Goal: Task Accomplishment & Management: Use online tool/utility

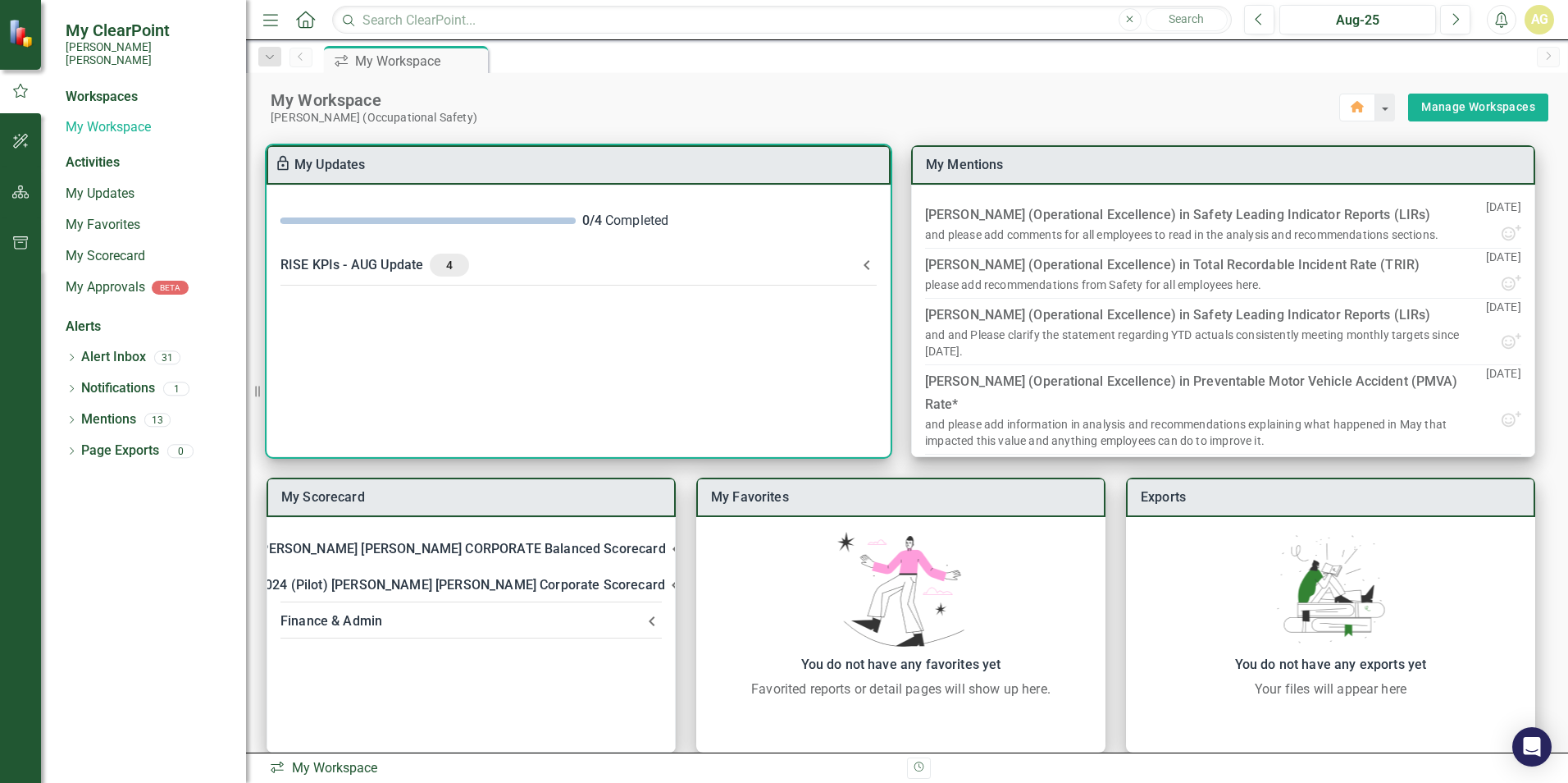
click at [349, 264] on div "RISE KPIs - AUG Update 4" at bounding box center [568, 265] width 576 height 23
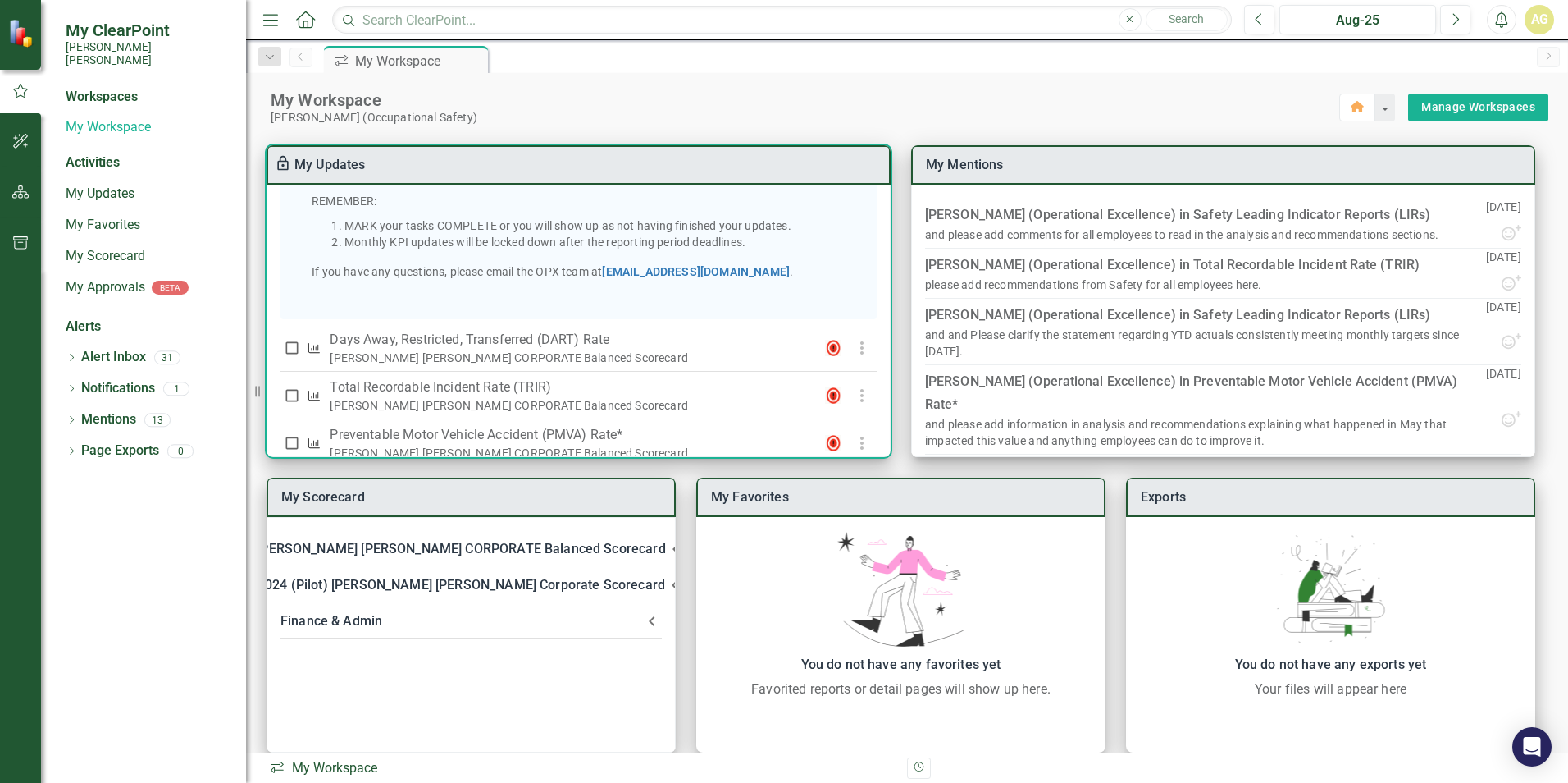
scroll to position [390, 0]
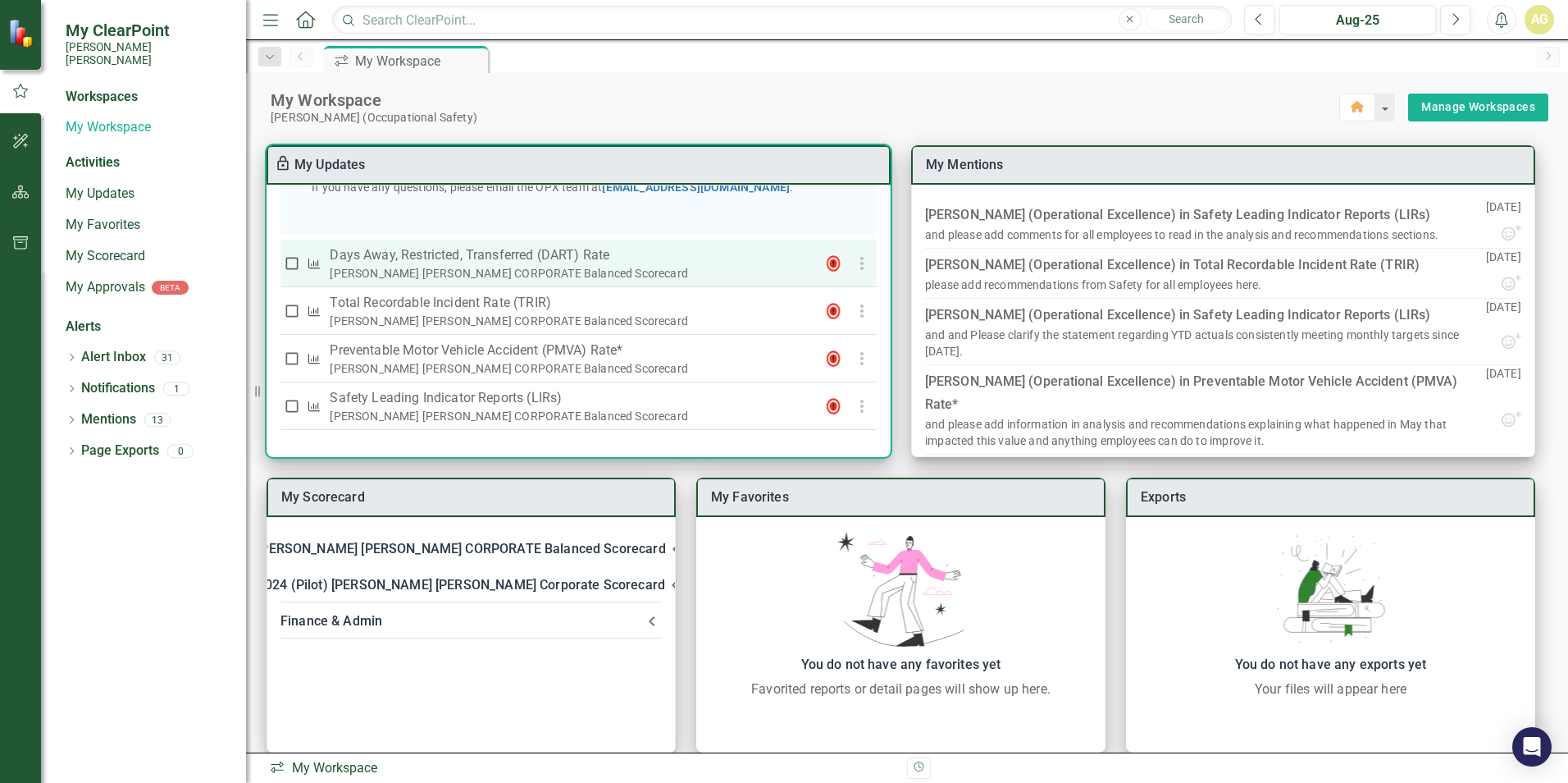
click at [353, 255] on p "Days Away, Restricted, Transferred (DART) Rate" at bounding box center [567, 255] width 475 height 20
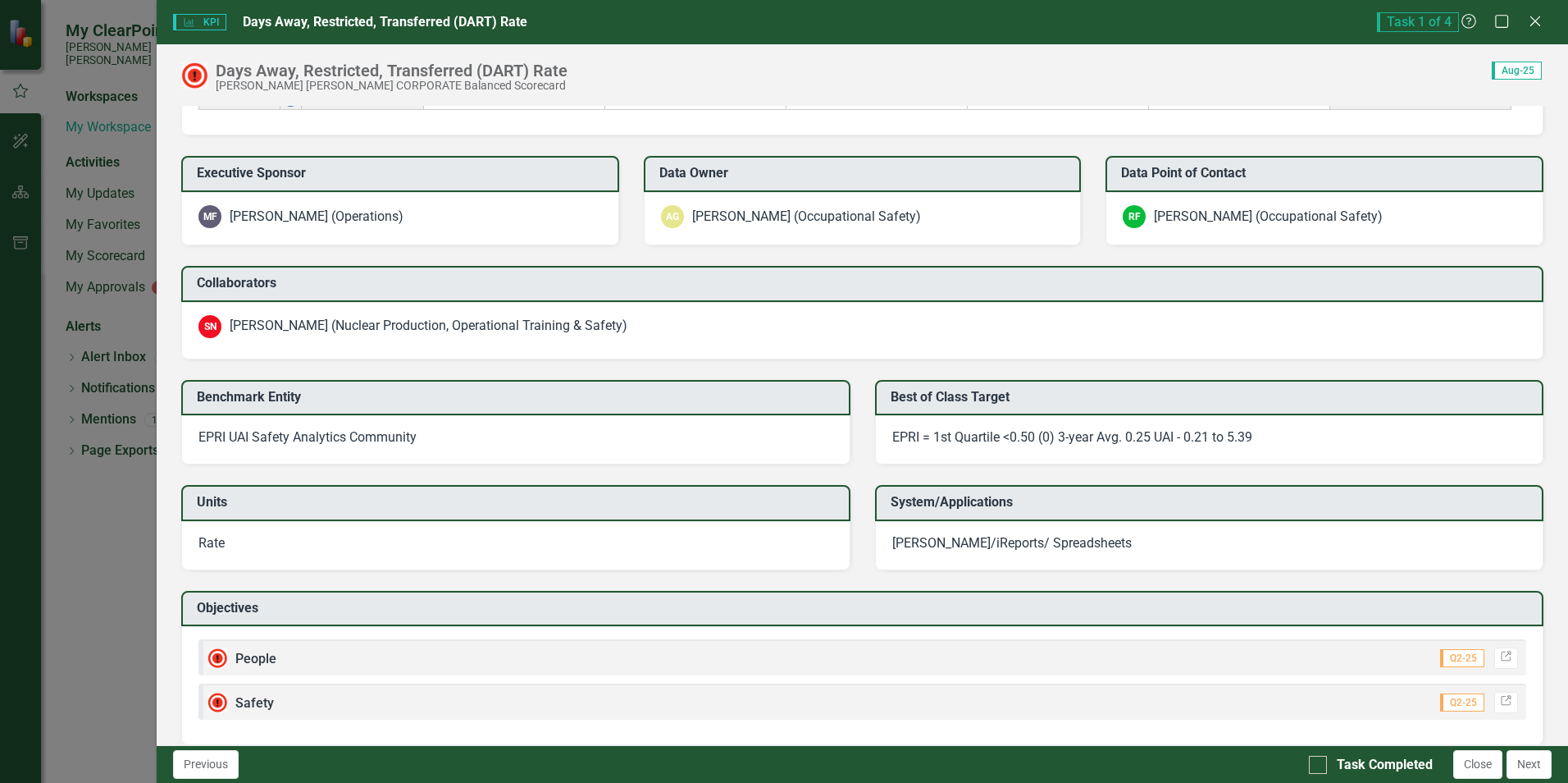
scroll to position [1525, 0]
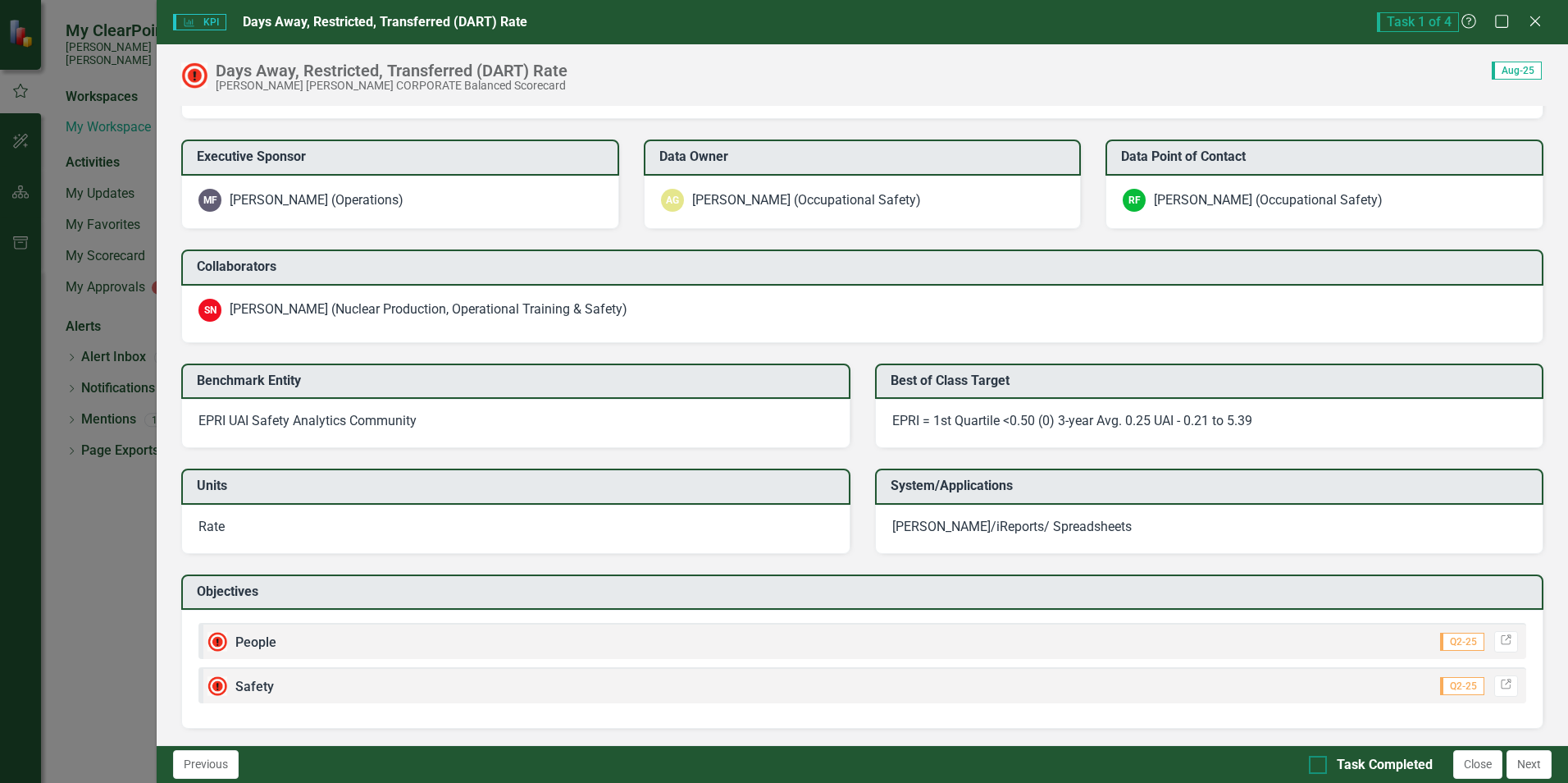
click at [1324, 767] on div at bounding box center [1318, 764] width 18 height 18
click at [1320, 766] on input "Task Completed" at bounding box center [1314, 761] width 11 height 11
checkbox input "true"
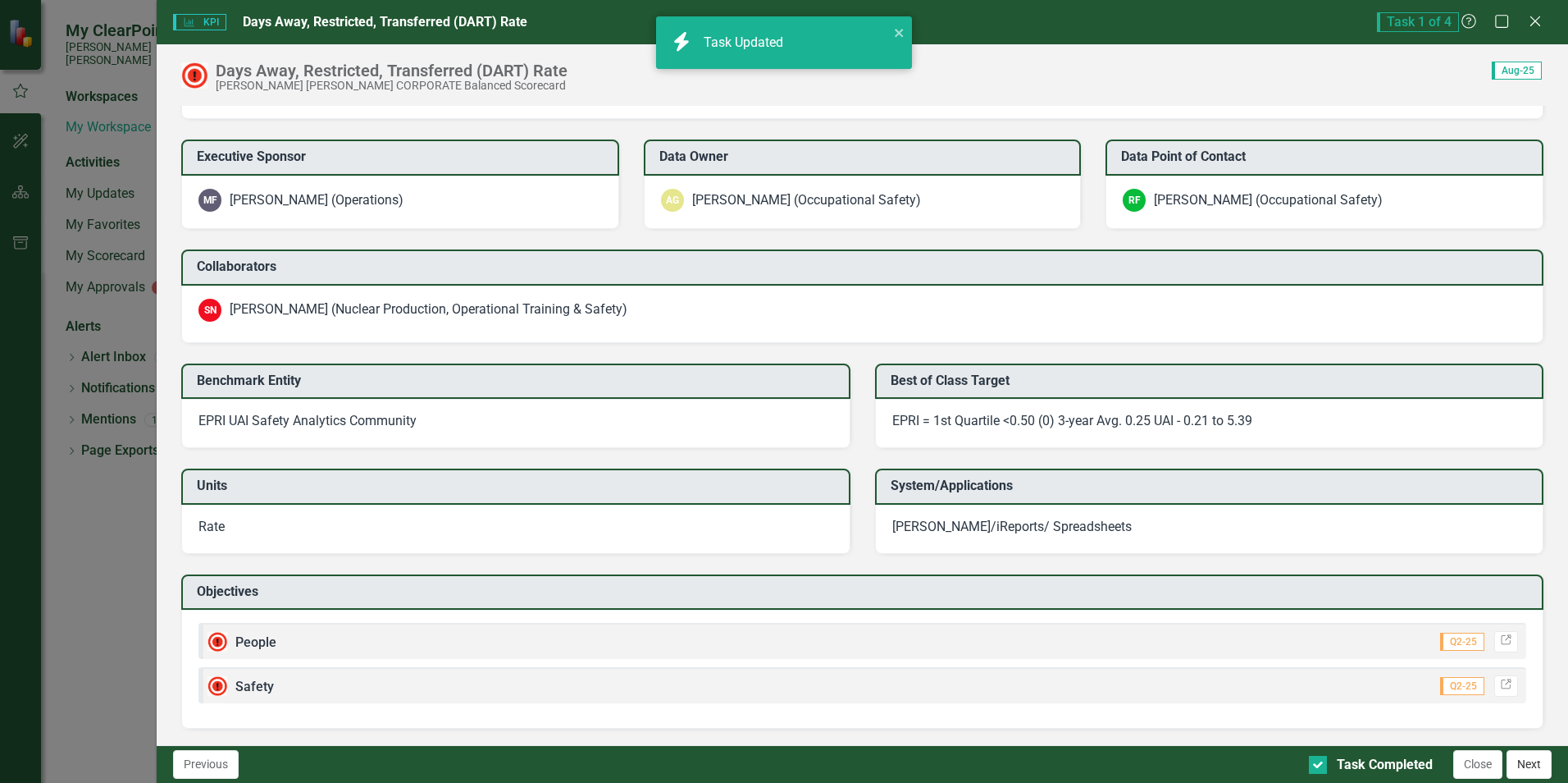
click at [1529, 770] on button "Next" at bounding box center [1529, 764] width 45 height 29
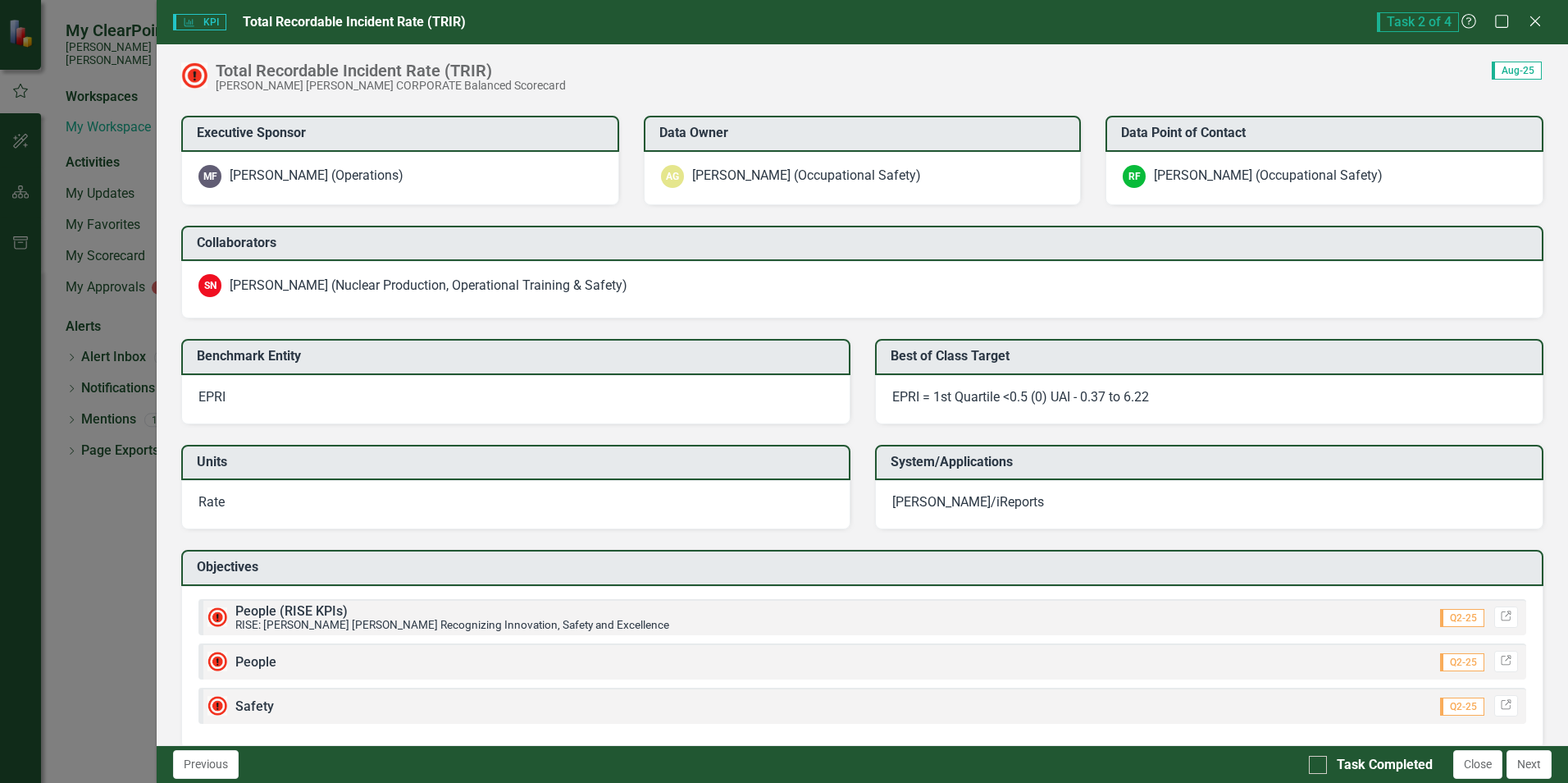
scroll to position [1463, 0]
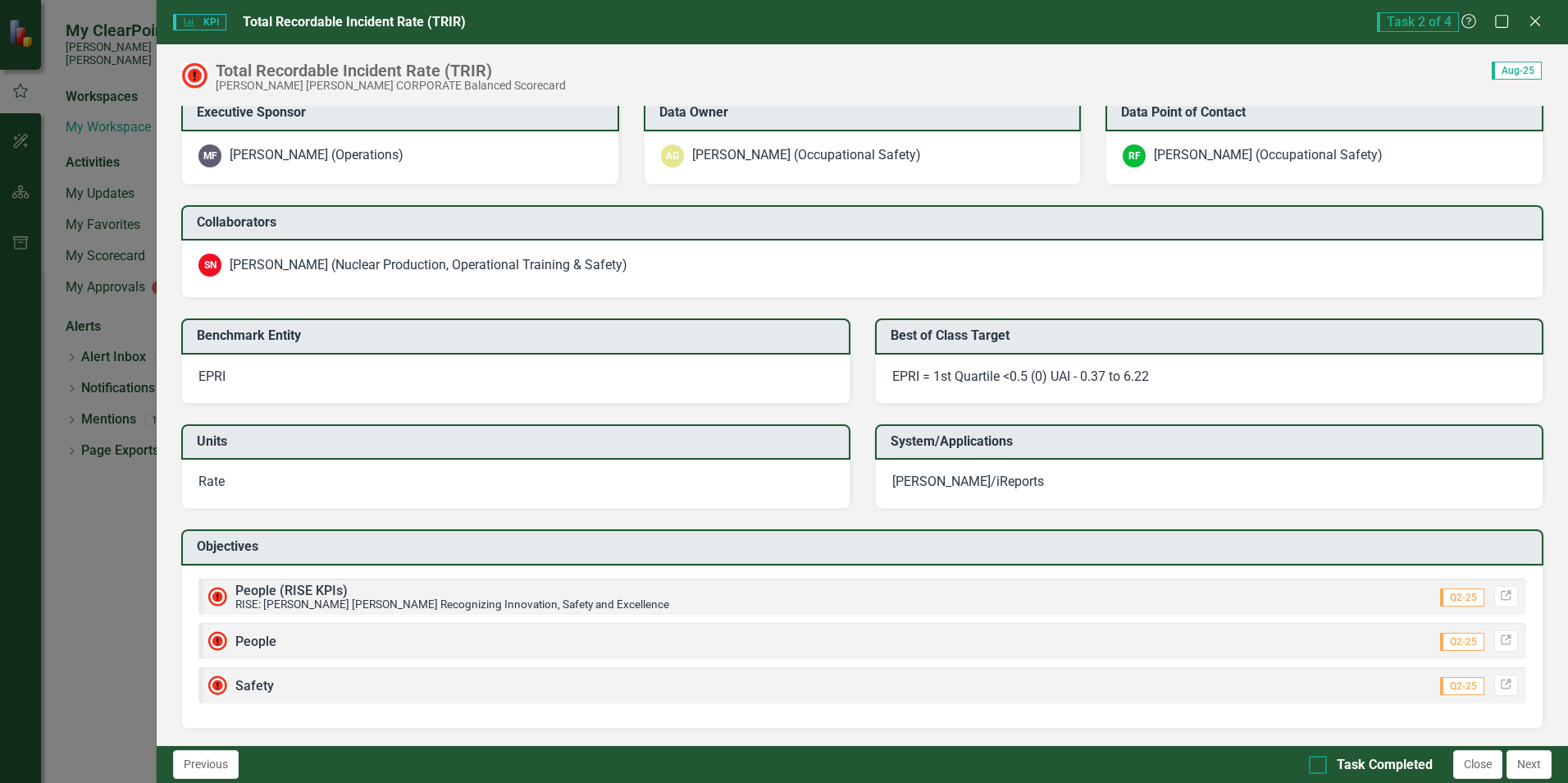
click at [1323, 766] on div at bounding box center [1318, 764] width 18 height 18
click at [1320, 766] on input "Task Completed" at bounding box center [1314, 761] width 11 height 11
checkbox input "true"
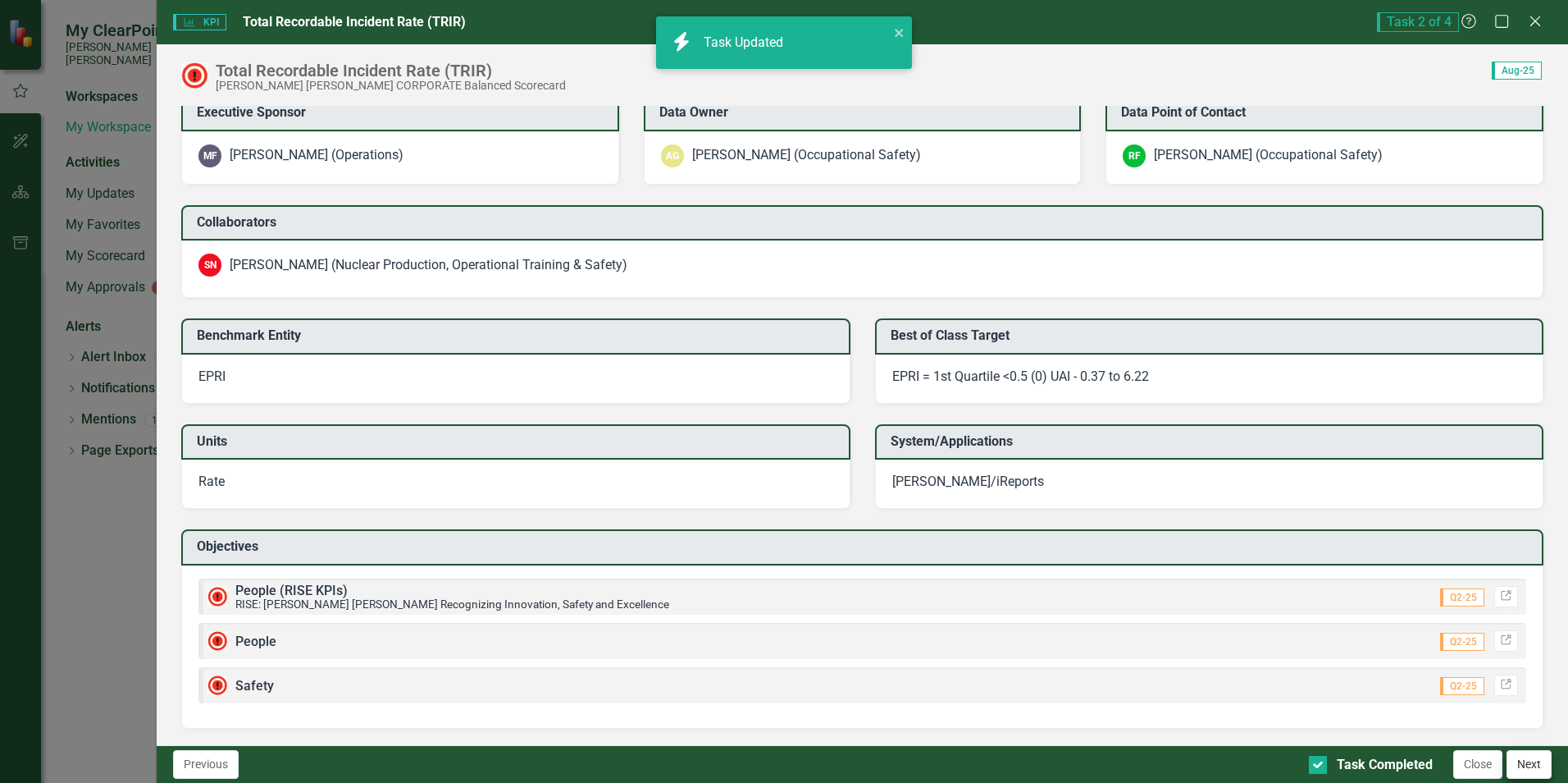
checkbox input "true"
click at [1539, 767] on button "Next" at bounding box center [1529, 764] width 45 height 29
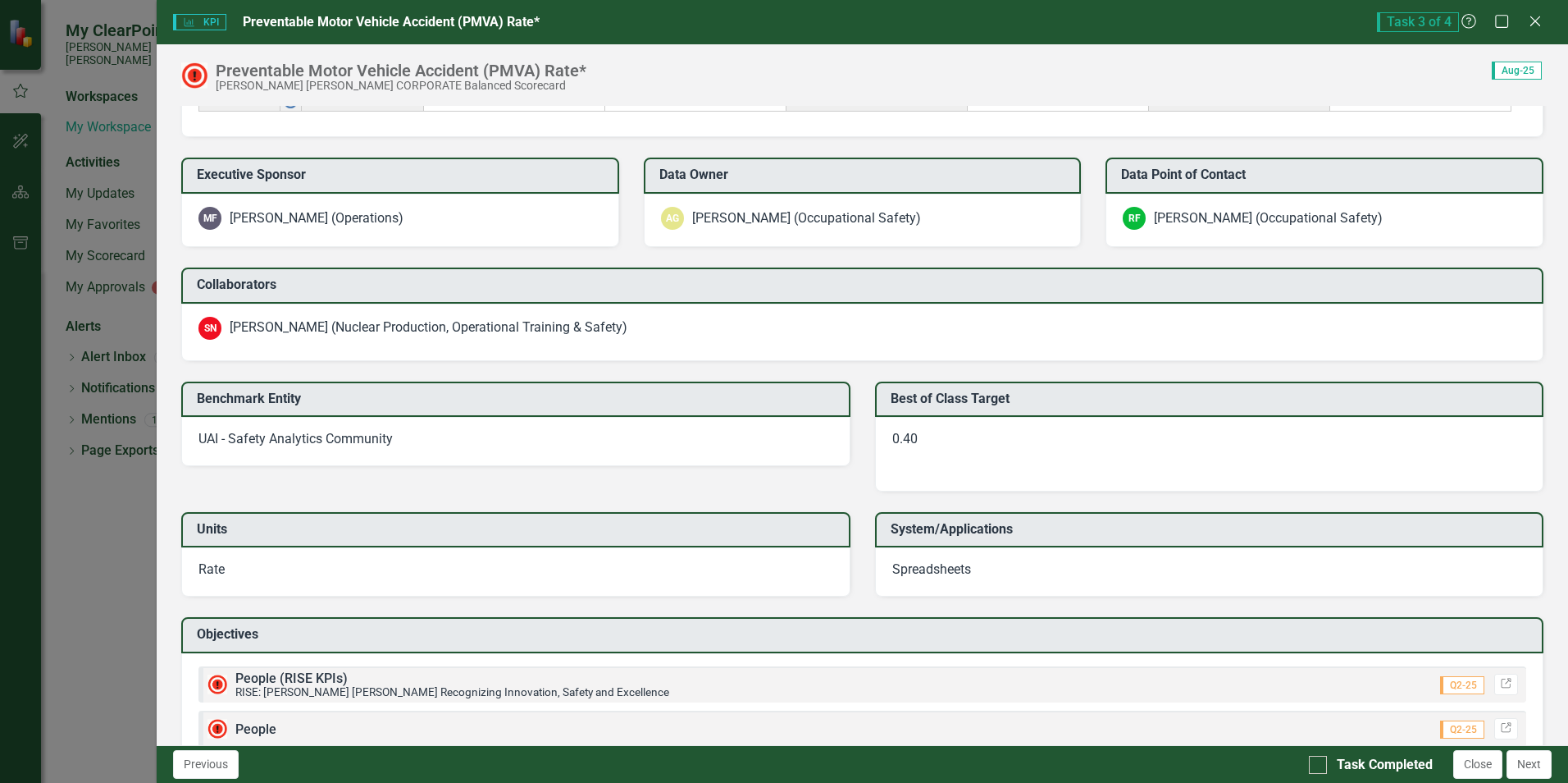
scroll to position [1236, 0]
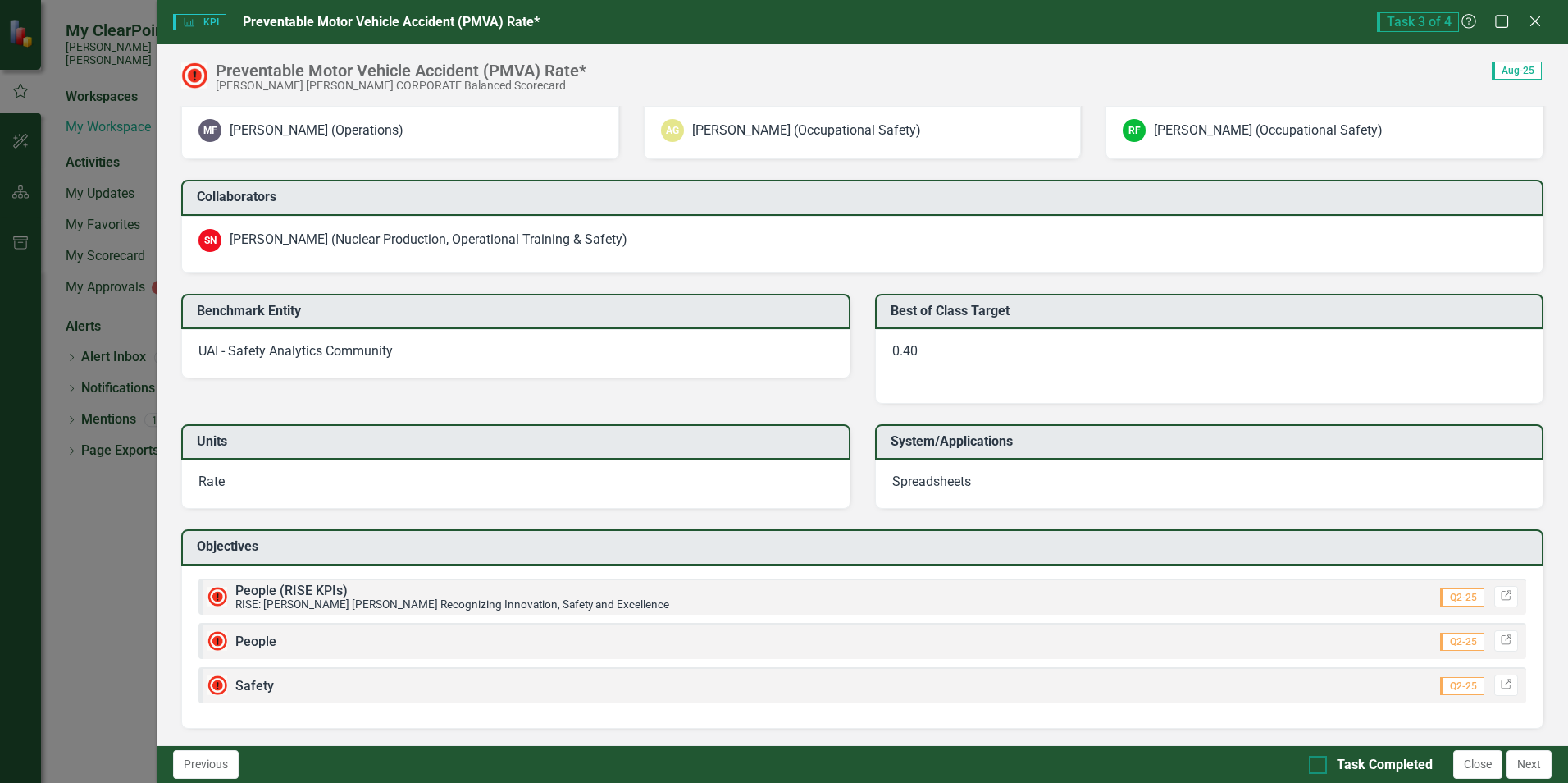
click at [1318, 767] on div at bounding box center [1318, 764] width 18 height 18
click at [1318, 766] on input "Task Completed" at bounding box center [1314, 761] width 11 height 11
checkbox input "true"
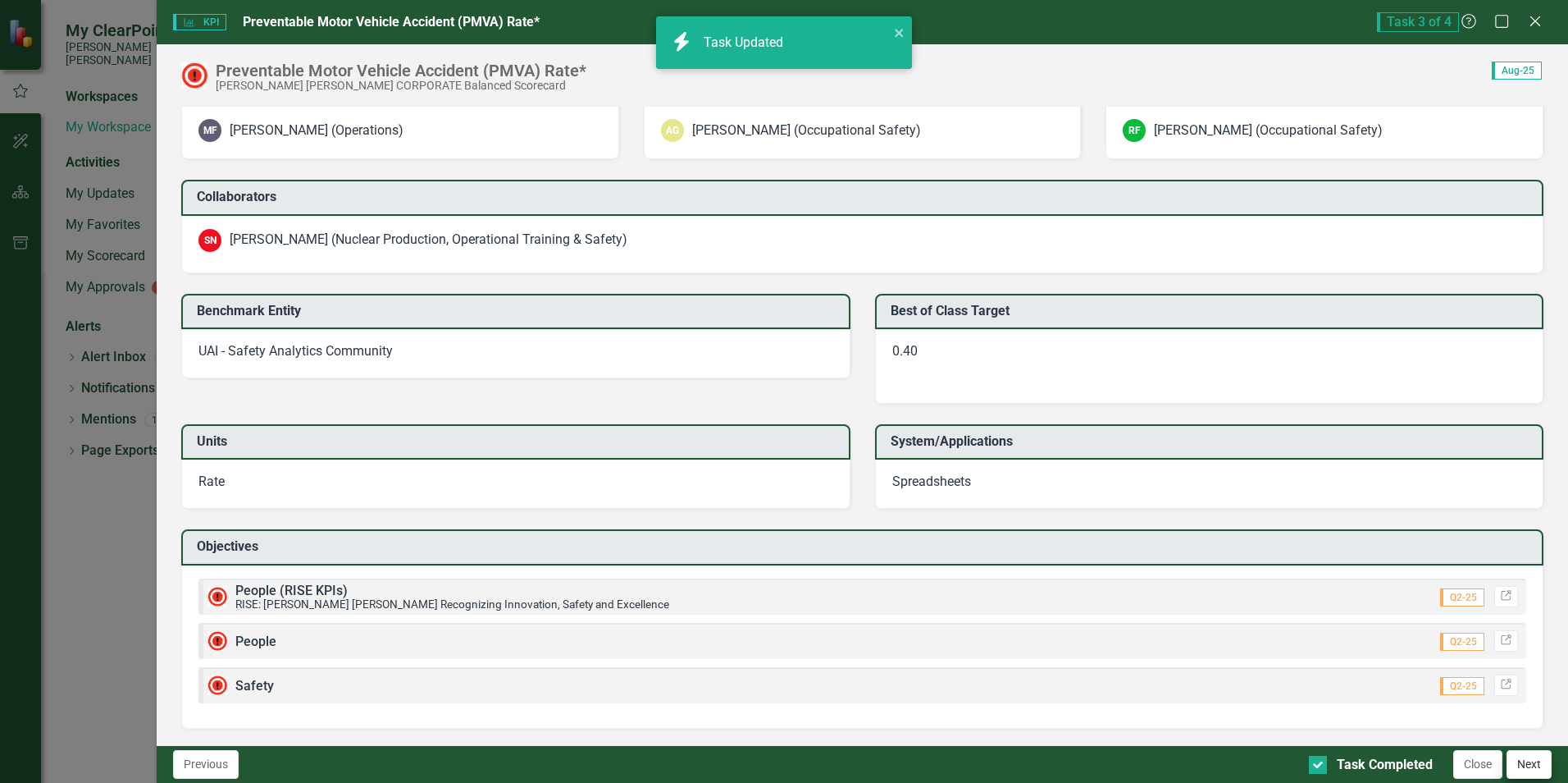
checkbox input "true"
click at [1519, 760] on button "Next" at bounding box center [1529, 764] width 45 height 29
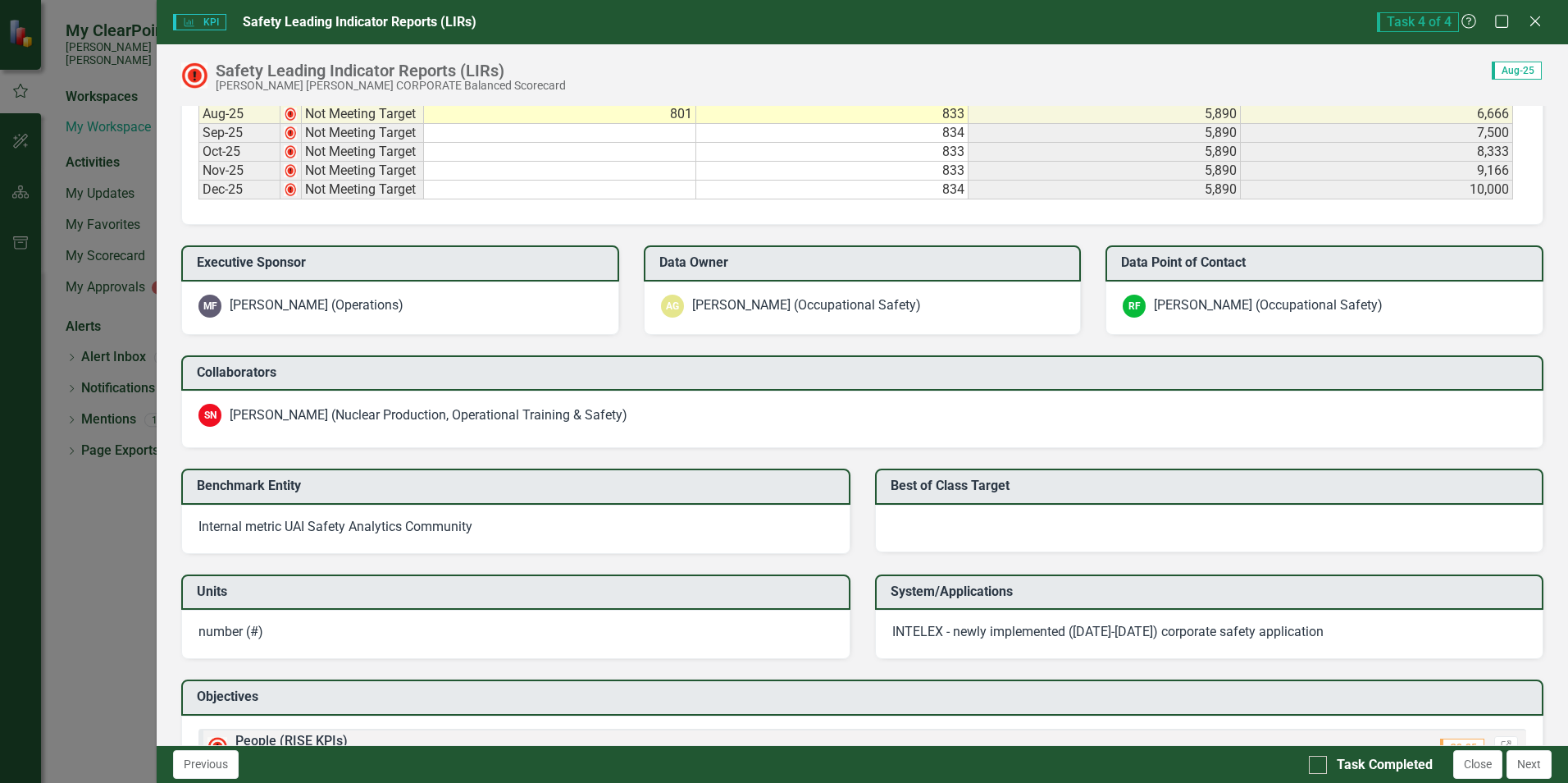
scroll to position [1463, 0]
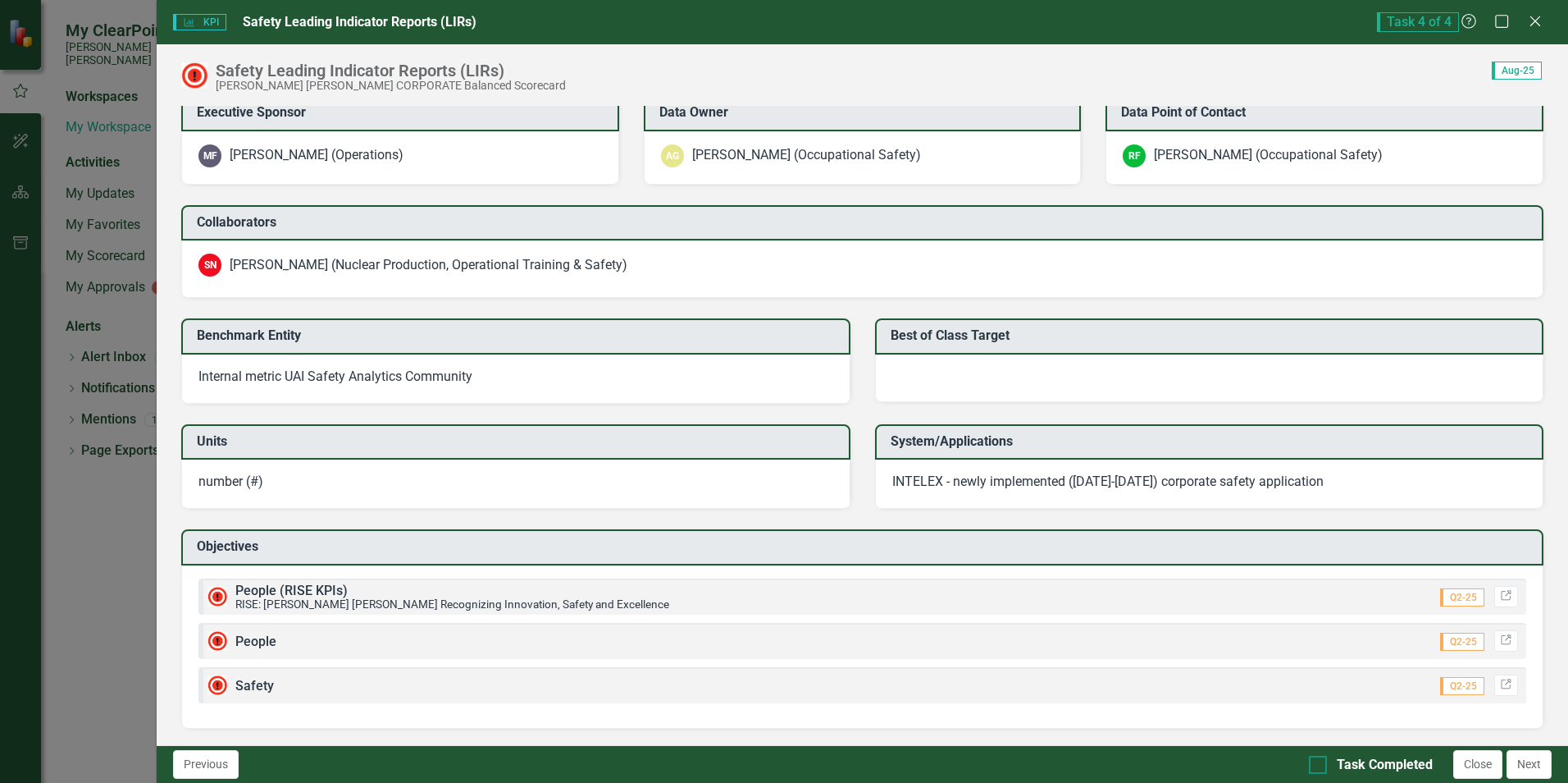
click at [1312, 759] on input "Task Completed" at bounding box center [1314, 761] width 11 height 11
checkbox input "true"
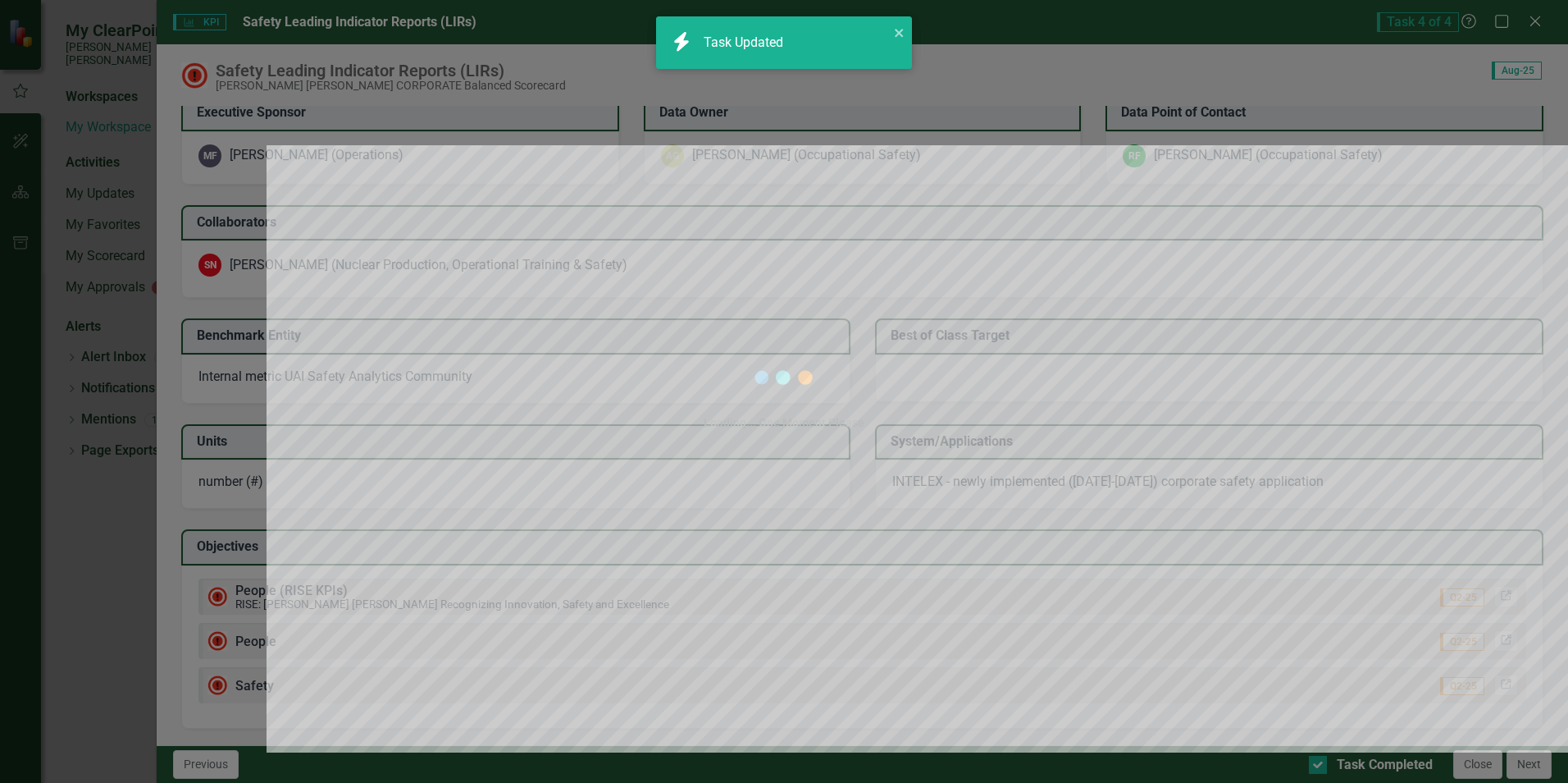
checkbox input "true"
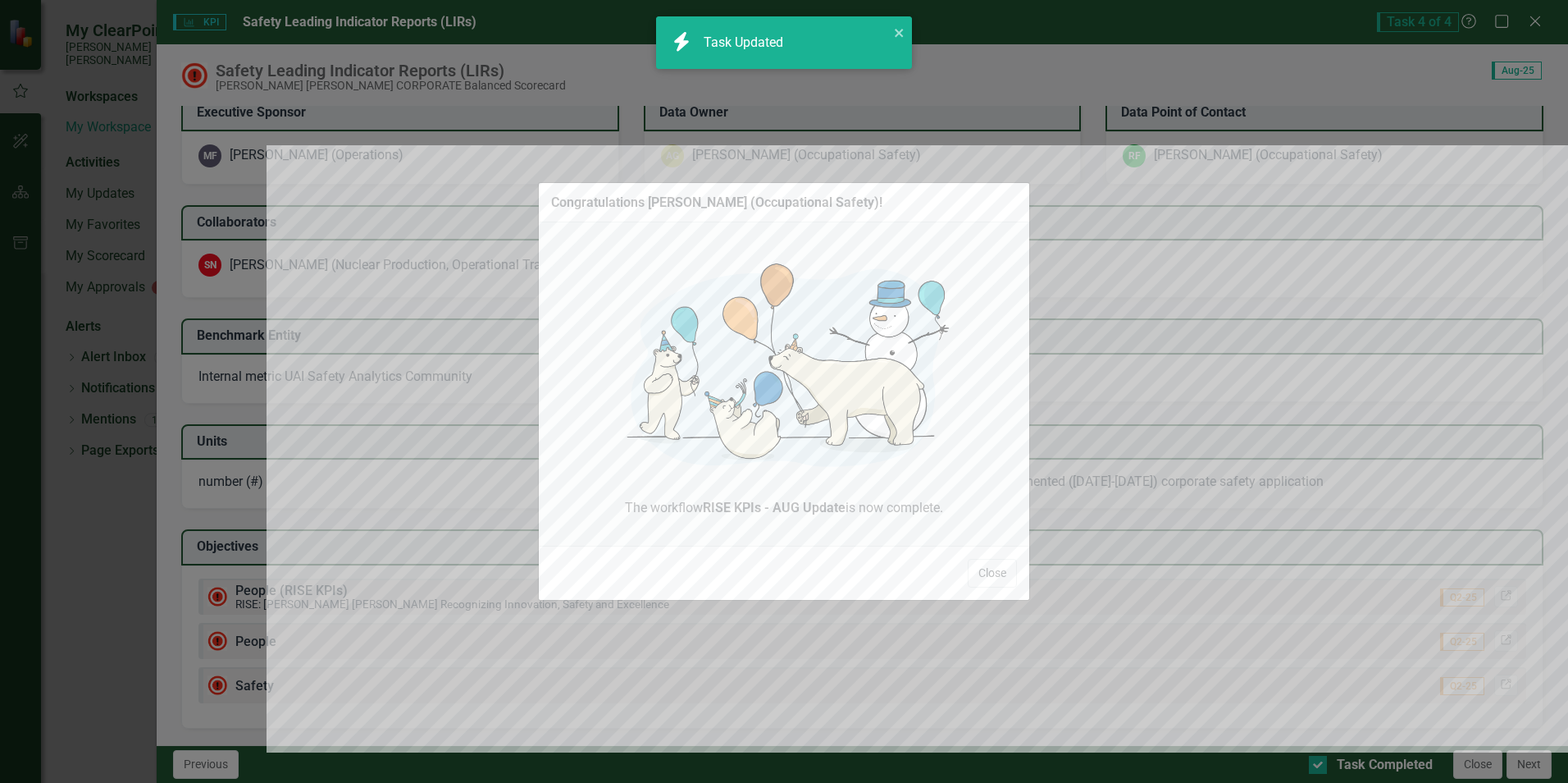
click at [1521, 770] on div "Congratulations [PERSON_NAME] (Occupational Safety)! The workflow RISE KPIs - A…" at bounding box center [784, 392] width 1568 height 783
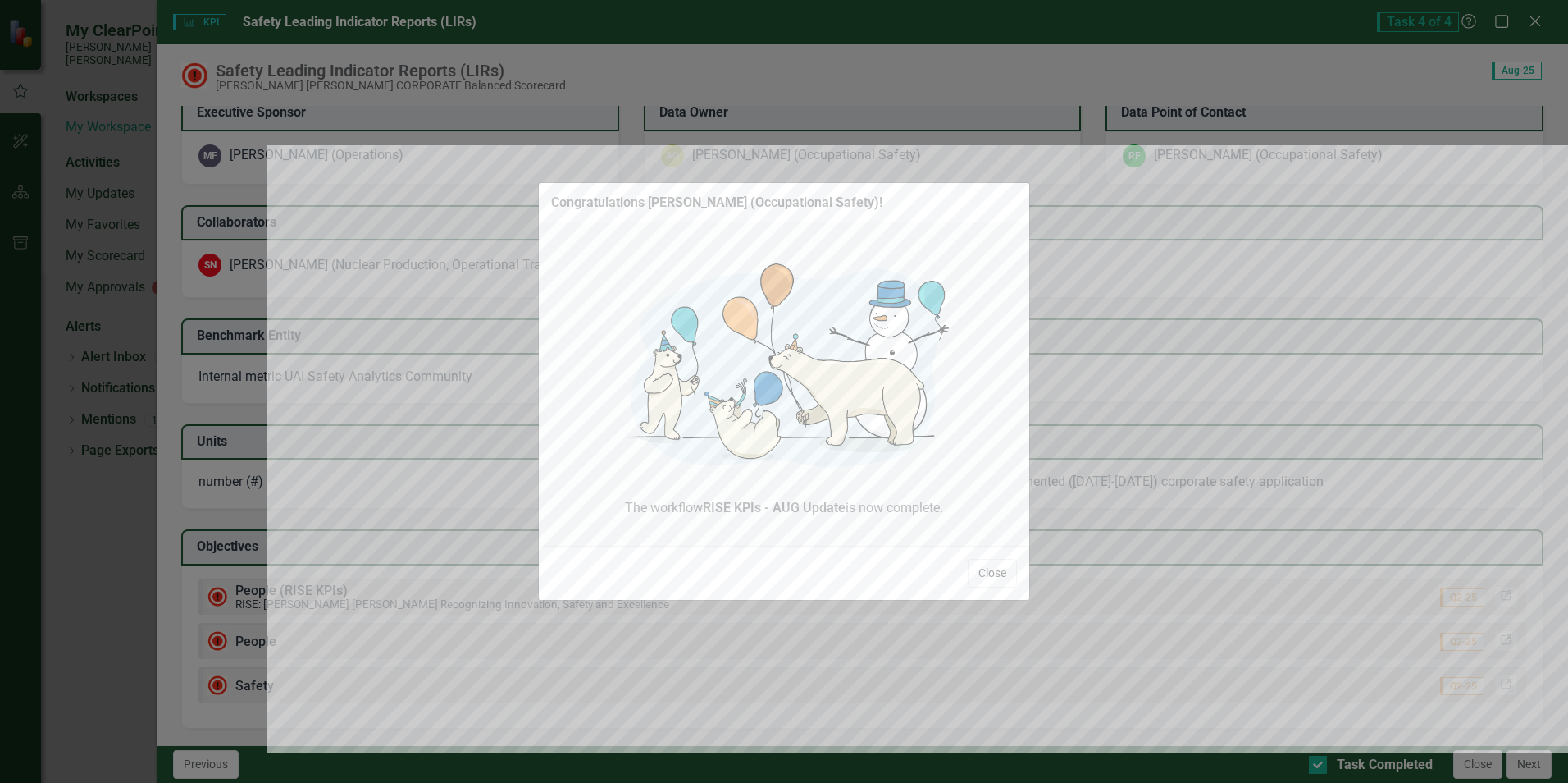
click at [994, 568] on button "Close" at bounding box center [992, 573] width 49 height 29
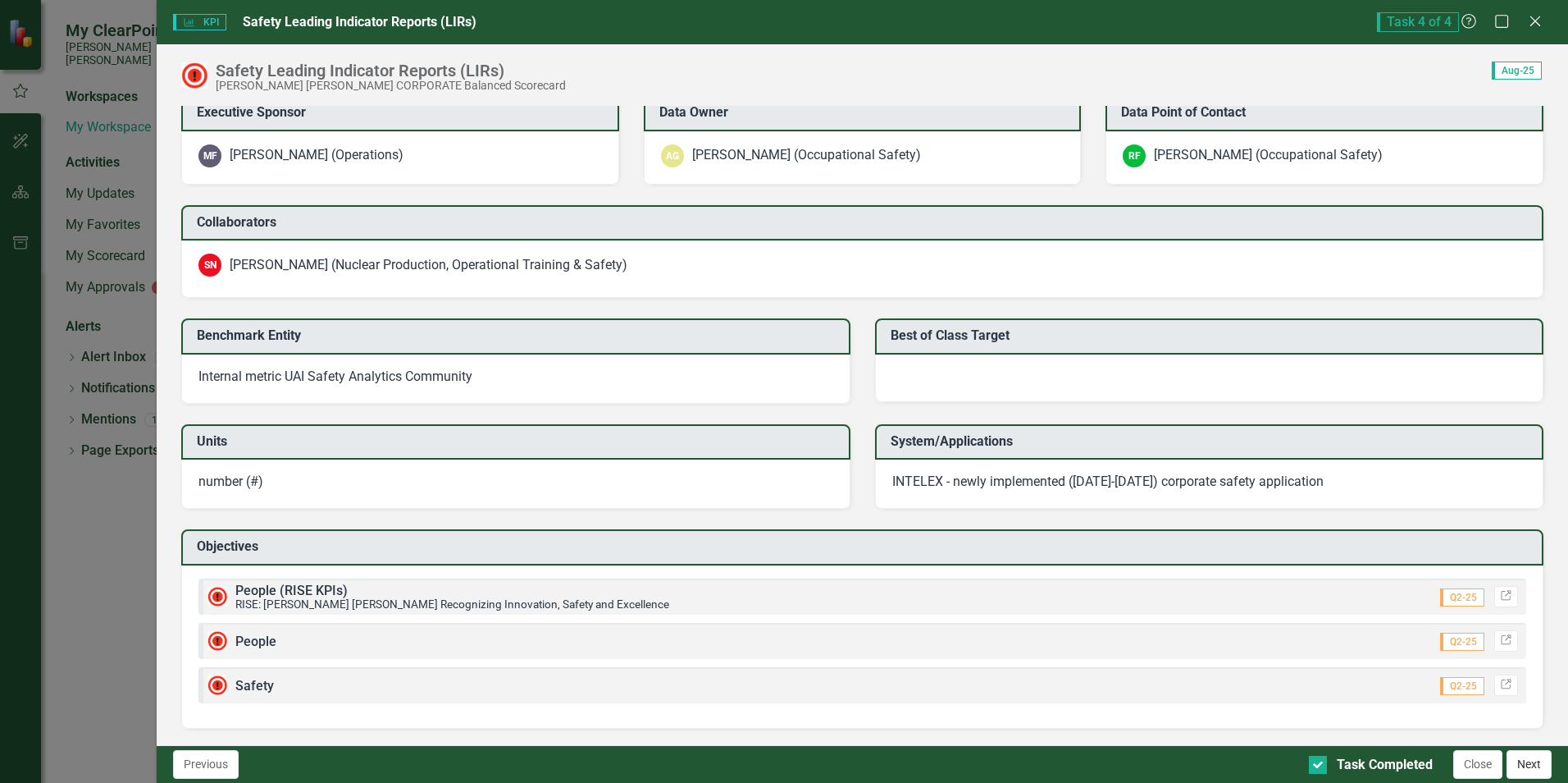
click at [1529, 770] on button "Next" at bounding box center [1529, 764] width 45 height 29
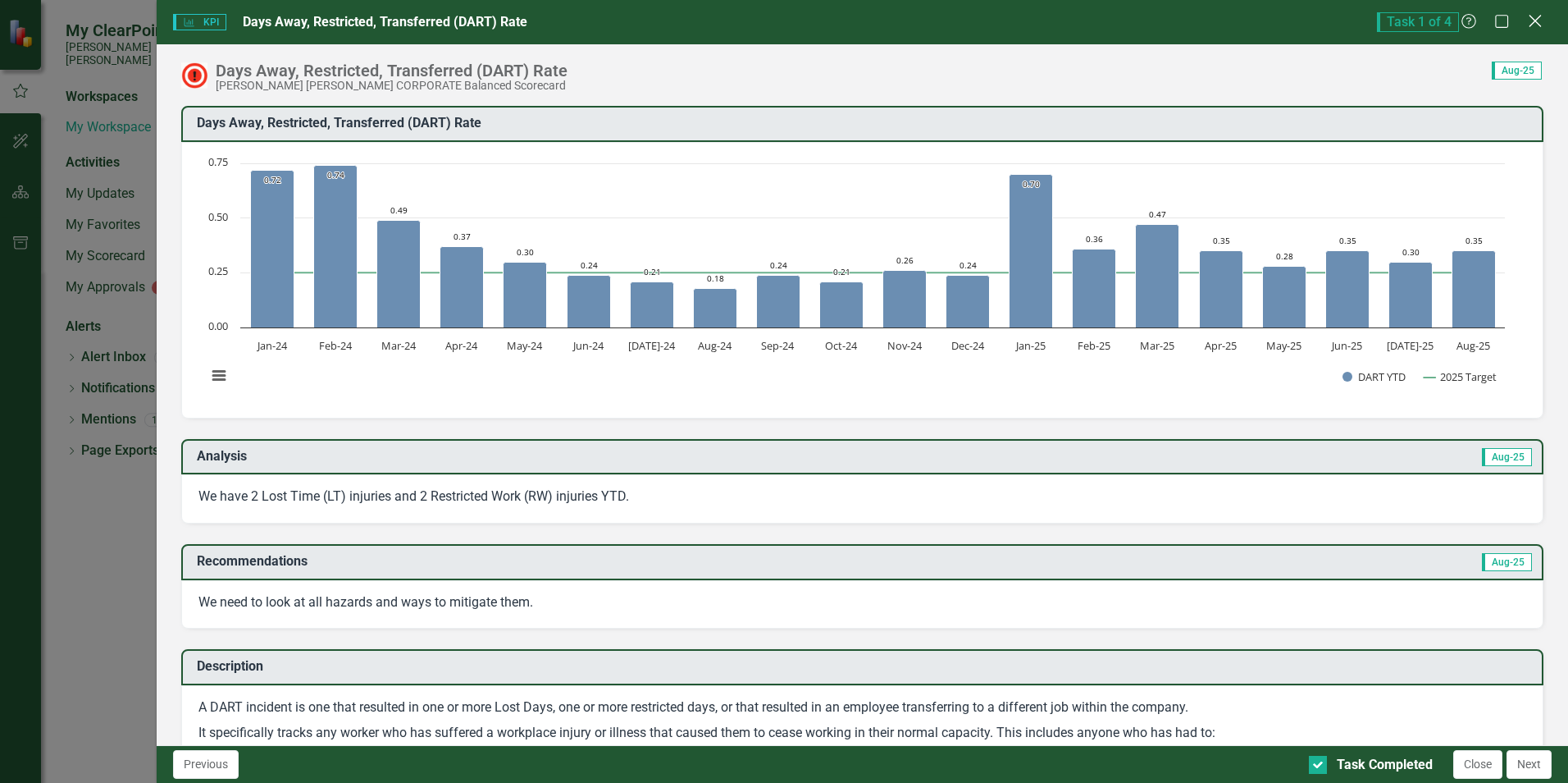
click at [1539, 29] on div "Close" at bounding box center [1534, 22] width 21 height 22
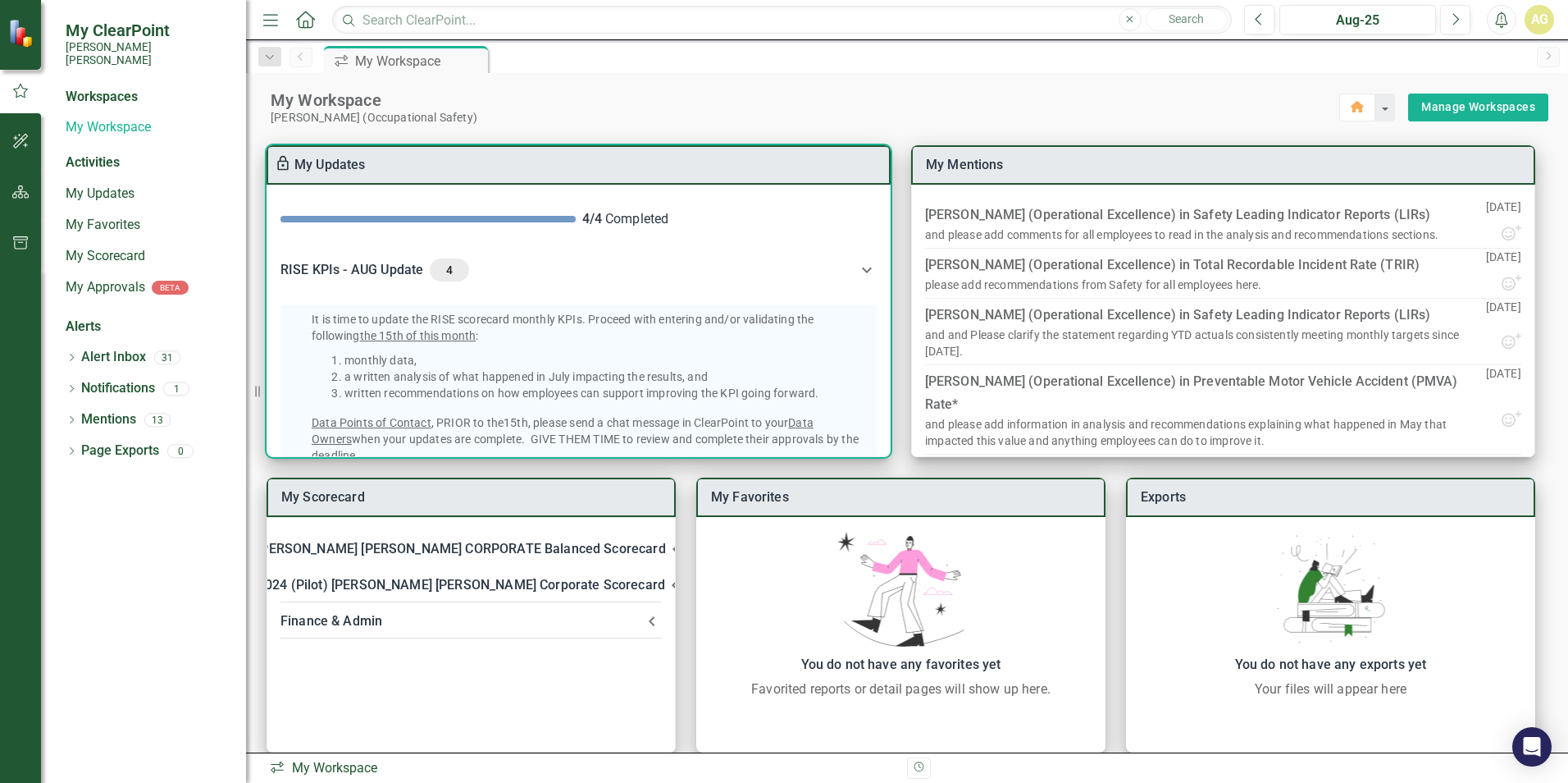
scroll to position [0, 0]
